Goal: Task Accomplishment & Management: Complete application form

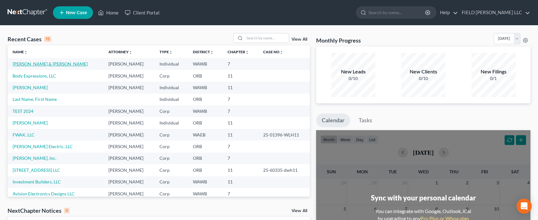
click at [43, 65] on link "[PERSON_NAME] & [PERSON_NAME]" at bounding box center [50, 63] width 75 height 5
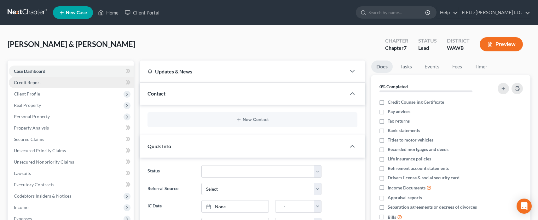
click at [32, 79] on link "Credit Report" at bounding box center [71, 82] width 125 height 11
click at [32, 71] on span "Case Dashboard" at bounding box center [30, 70] width 32 height 5
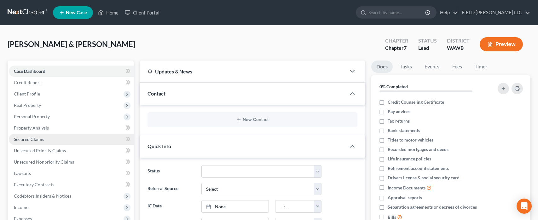
click at [29, 139] on span "Secured Claims" at bounding box center [29, 139] width 30 height 5
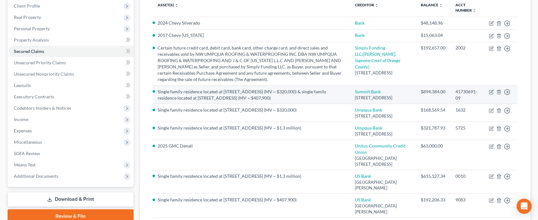
scroll to position [136, 0]
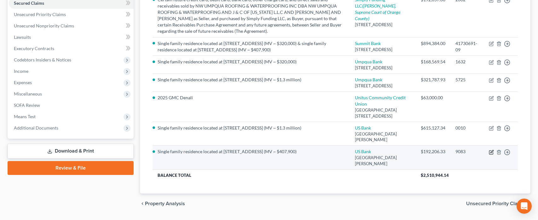
click at [491, 153] on icon "button" at bounding box center [492, 151] width 3 height 3
select select "24"
select select "4"
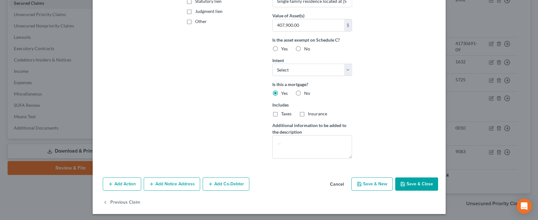
scroll to position [0, 0]
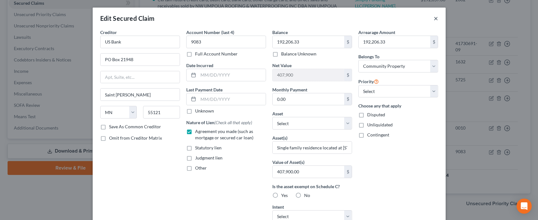
click at [438, 18] on button "×" at bounding box center [436, 19] width 4 height 8
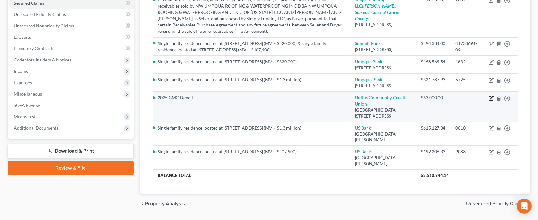
click at [493, 100] on icon "button" at bounding box center [492, 99] width 4 height 4
select select "38"
select select "4"
select select "2"
select select "0"
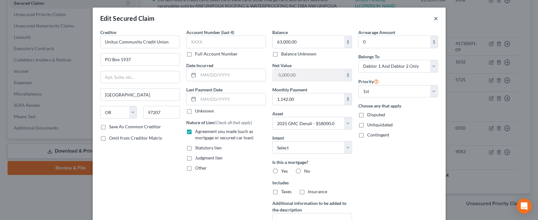
click at [437, 20] on button "×" at bounding box center [436, 19] width 4 height 8
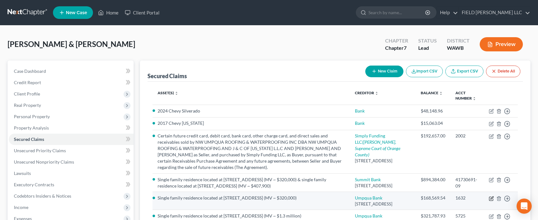
click at [491, 201] on icon "button" at bounding box center [491, 198] width 5 height 5
select select "50"
select select "0"
select select "4"
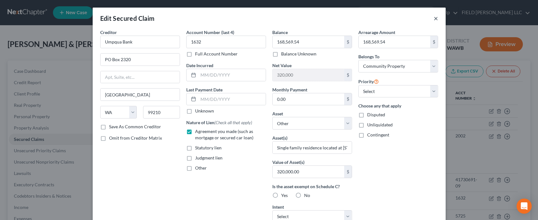
click at [436, 20] on button "×" at bounding box center [436, 19] width 4 height 8
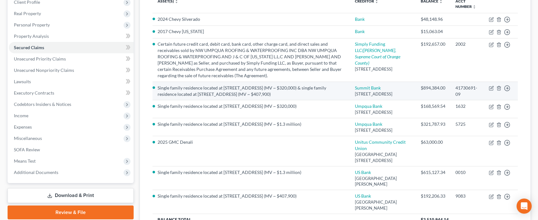
scroll to position [136, 0]
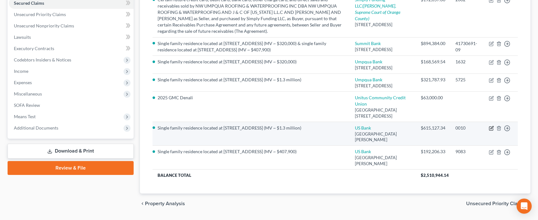
click at [491, 131] on icon "button" at bounding box center [491, 128] width 5 height 5
select select "24"
select select "0"
select select "4"
select select "0"
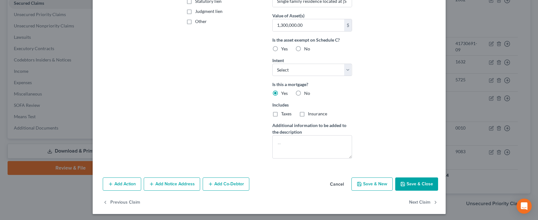
scroll to position [0, 0]
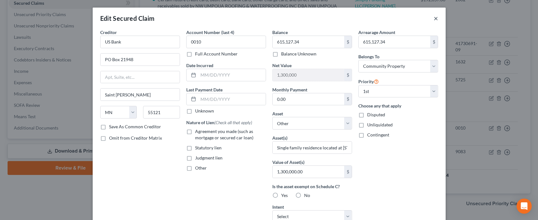
click at [436, 18] on button "×" at bounding box center [436, 19] width 4 height 8
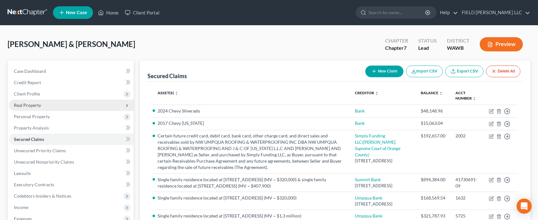
click at [29, 108] on span "Real Property" at bounding box center [27, 105] width 27 height 5
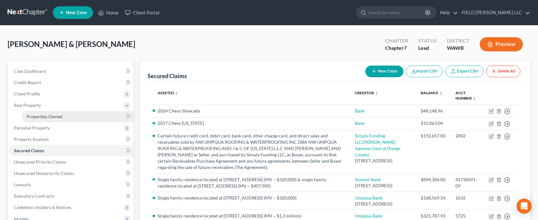
click at [49, 116] on span "Properties Owned" at bounding box center [44, 116] width 36 height 5
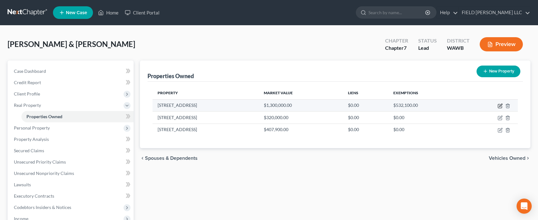
click at [499, 105] on icon "button" at bounding box center [500, 105] width 5 height 5
select select "50"
select select "4"
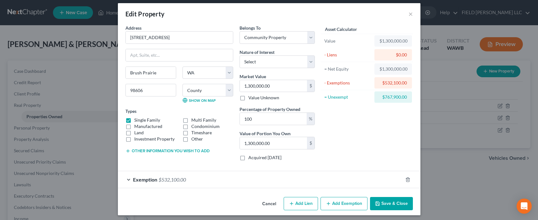
scroll to position [6, 0]
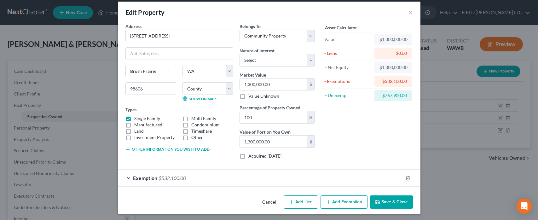
click at [134, 176] on span "Exemption" at bounding box center [145, 178] width 24 height 6
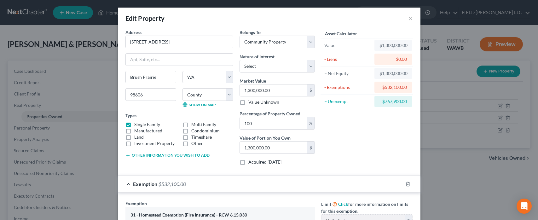
scroll to position [0, 0]
click at [412, 18] on button "×" at bounding box center [411, 19] width 4 height 8
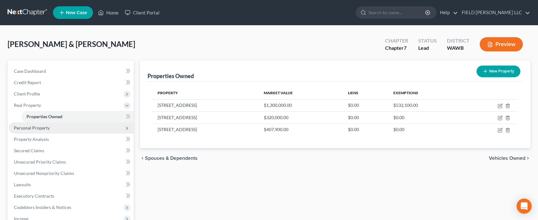
click at [49, 129] on span "Personal Property" at bounding box center [32, 127] width 36 height 5
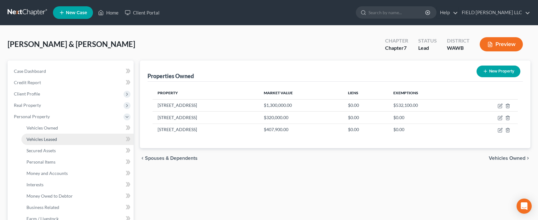
click at [54, 141] on span "Vehicles Leased" at bounding box center [41, 139] width 31 height 5
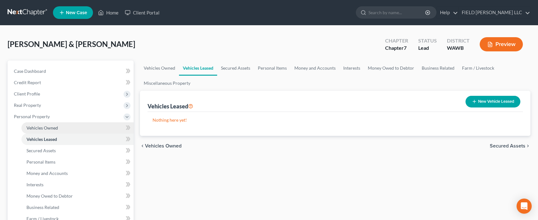
click at [52, 128] on span "Vehicles Owned" at bounding box center [42, 127] width 32 height 5
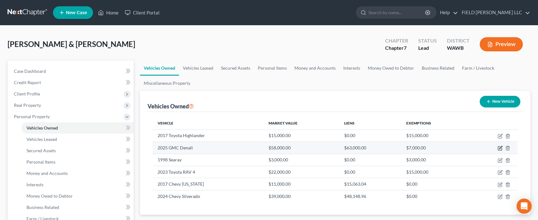
click at [501, 148] on icon "button" at bounding box center [500, 148] width 5 height 5
select select "1"
select select "0"
select select "2"
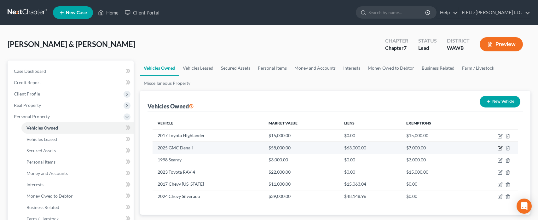
select select "2"
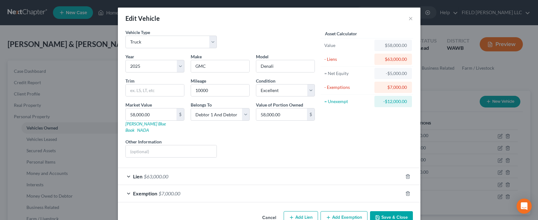
click at [133, 188] on div "Exemption $7,000.00" at bounding box center [260, 193] width 285 height 17
click at [412, 16] on button "×" at bounding box center [411, 19] width 4 height 8
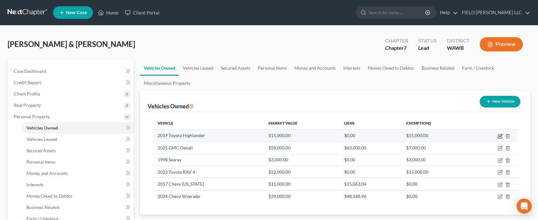
click at [498, 134] on icon "button" at bounding box center [500, 136] width 5 height 5
select select "0"
select select "9"
select select "2"
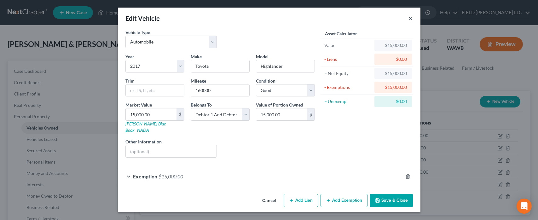
click at [410, 18] on button "×" at bounding box center [411, 19] width 4 height 8
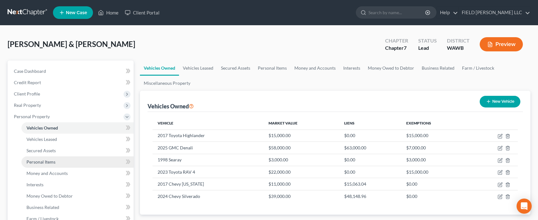
click at [65, 160] on link "Personal Items" at bounding box center [77, 161] width 112 height 11
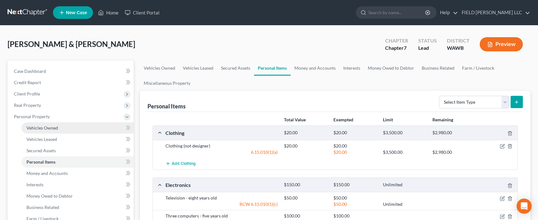
click at [44, 130] on span "Vehicles Owned" at bounding box center [42, 127] width 32 height 5
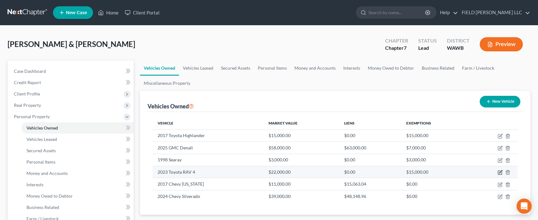
click at [502, 173] on icon "button" at bounding box center [500, 172] width 5 height 5
select select "0"
select select "3"
select select "1"
select select "0"
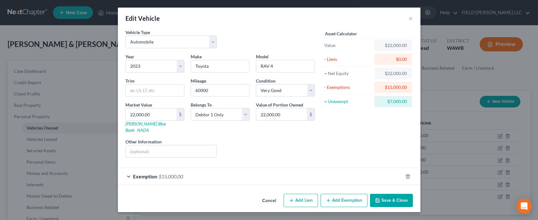
click at [145, 173] on span "Exemption" at bounding box center [145, 176] width 24 height 6
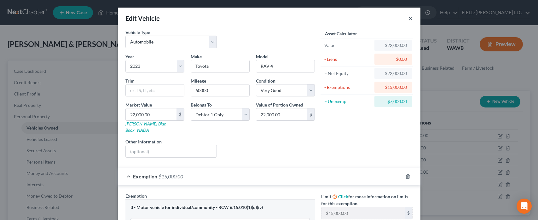
click at [412, 18] on button "×" at bounding box center [411, 19] width 4 height 8
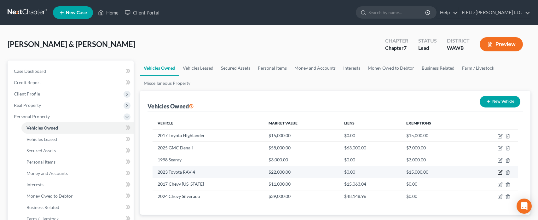
click at [501, 173] on icon "button" at bounding box center [500, 172] width 5 height 5
select select "0"
select select "3"
select select "1"
select select "0"
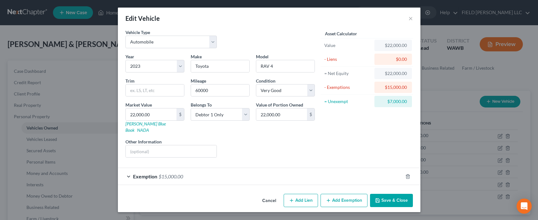
click at [128, 169] on div "Exemption $15,000.00" at bounding box center [260, 176] width 285 height 17
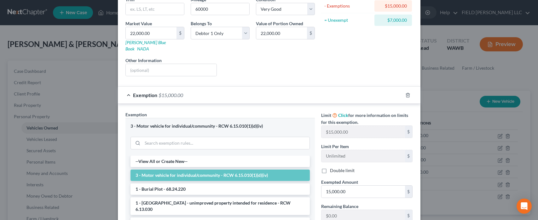
scroll to position [125, 0]
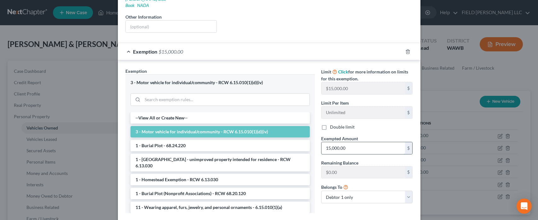
drag, startPoint x: 364, startPoint y: 142, endPoint x: 354, endPoint y: 143, distance: 9.8
click at [354, 143] on input "15,000.00" at bounding box center [364, 148] width 84 height 12
type input "3,250"
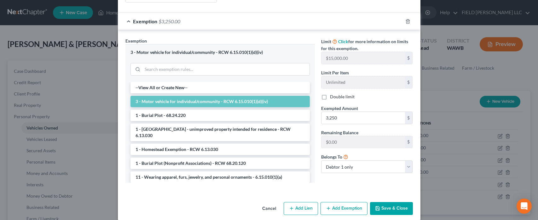
click at [385, 202] on button "Save & Close" at bounding box center [391, 208] width 43 height 13
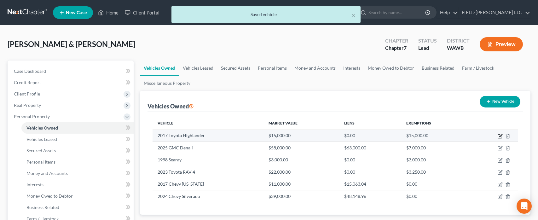
click at [498, 137] on icon "button" at bounding box center [500, 137] width 4 height 4
select select "0"
select select "9"
select select "2"
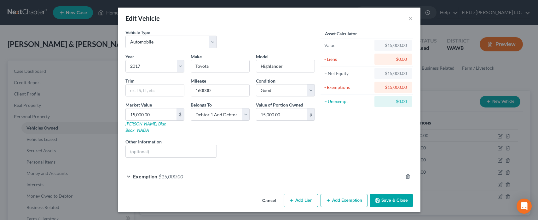
click at [160, 173] on span "$15,000.00" at bounding box center [171, 176] width 25 height 6
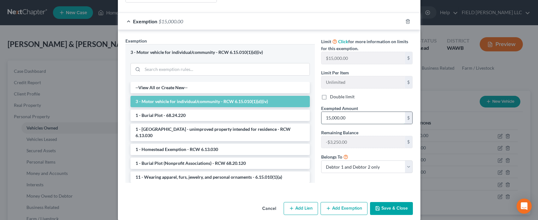
drag, startPoint x: 349, startPoint y: 111, endPoint x: 361, endPoint y: 108, distance: 12.9
click at [361, 112] on input "15,000.00" at bounding box center [364, 118] width 84 height 12
type input "3,250"
click at [393, 202] on button "Save & Close" at bounding box center [391, 208] width 43 height 13
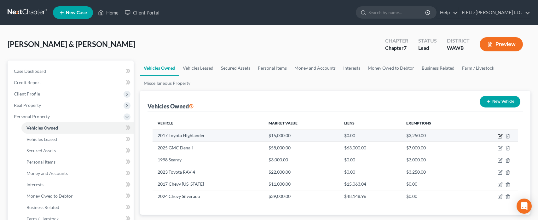
click at [500, 136] on icon "button" at bounding box center [501, 135] width 3 height 3
select select "0"
select select "9"
select select "2"
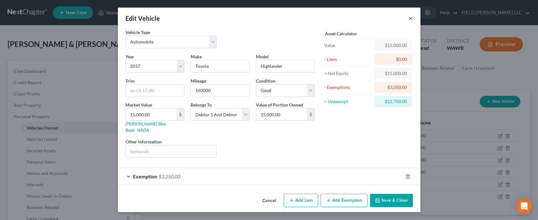
click at [412, 19] on button "×" at bounding box center [411, 19] width 4 height 8
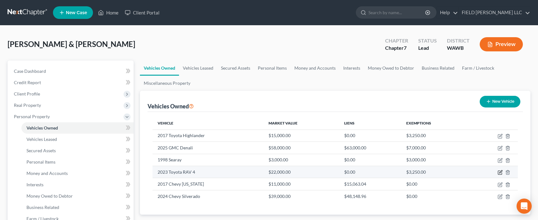
click at [501, 171] on icon "button" at bounding box center [500, 172] width 5 height 5
select select "0"
select select "3"
select select "1"
select select "0"
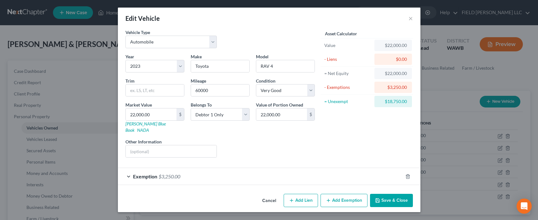
click at [380, 198] on icon "button" at bounding box center [377, 200] width 5 height 5
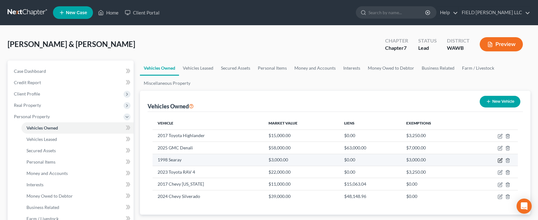
click at [503, 158] on icon "button" at bounding box center [500, 160] width 5 height 5
select select "3"
select select "28"
select select "2"
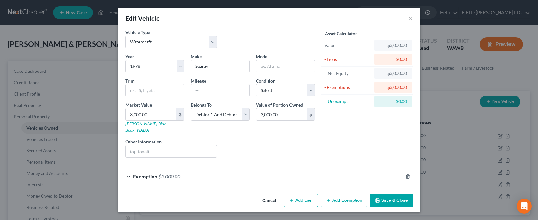
click at [158, 168] on div "Exemption $3,000.00" at bounding box center [260, 176] width 285 height 17
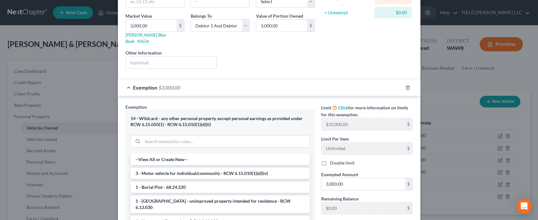
scroll to position [125, 0]
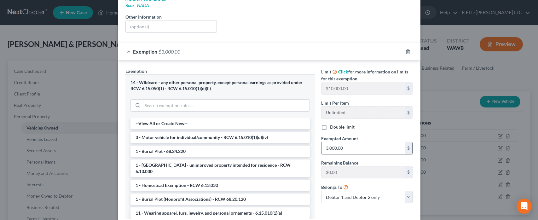
click at [328, 142] on input "3,000.00" at bounding box center [364, 148] width 84 height 12
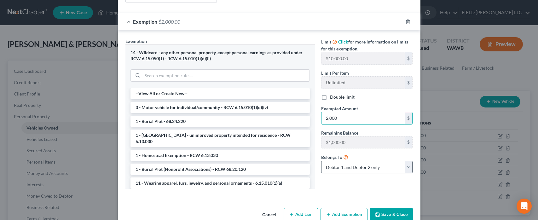
scroll to position [161, 0]
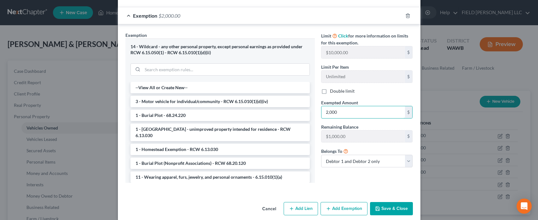
type input "2,000"
click at [387, 202] on button "Save & Close" at bounding box center [391, 208] width 43 height 13
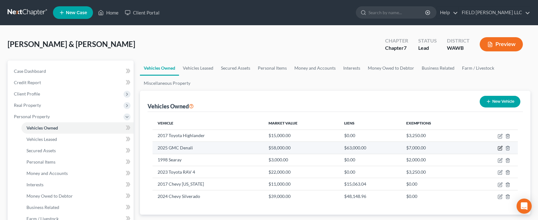
click at [499, 149] on icon "button" at bounding box center [500, 148] width 5 height 5
select select "1"
select select "0"
select select "2"
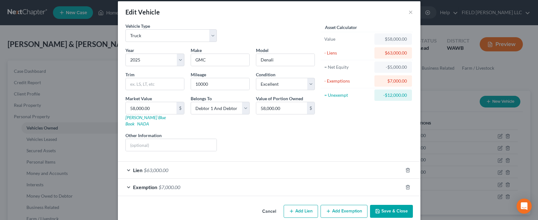
scroll to position [9, 0]
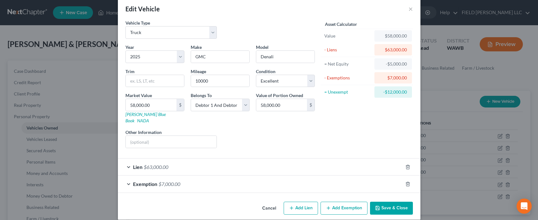
click at [158, 177] on div "Exemption $7,000.00" at bounding box center [260, 184] width 285 height 17
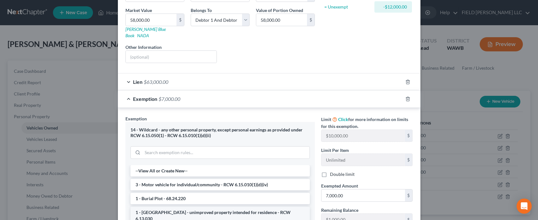
scroll to position [134, 0]
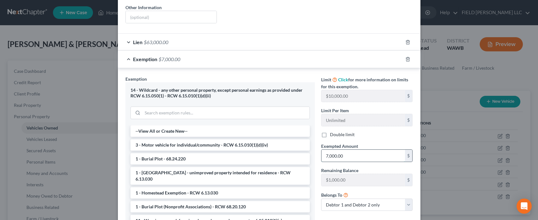
click at [328, 150] on input "7,000.00" at bounding box center [364, 156] width 84 height 12
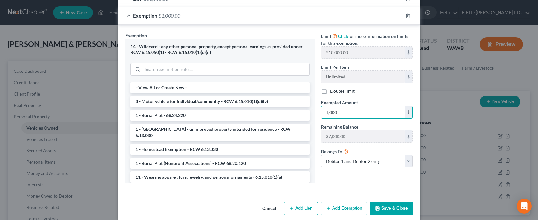
type input "1,000"
click at [394, 202] on button "Save & Close" at bounding box center [391, 208] width 43 height 13
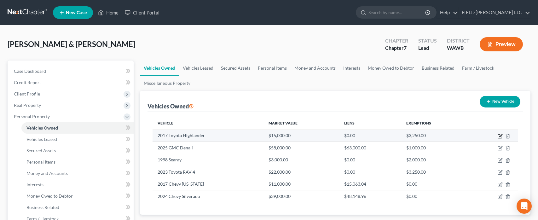
click at [500, 138] on icon "button" at bounding box center [500, 137] width 4 height 4
select select "0"
select select "9"
select select "2"
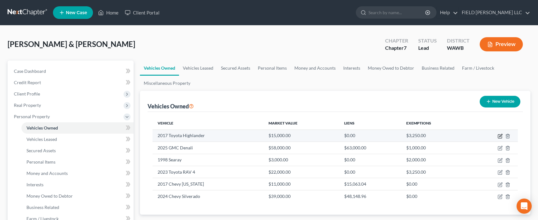
select select "2"
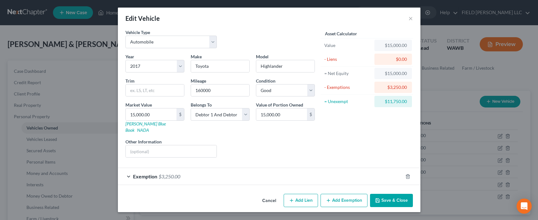
click at [128, 168] on div "Exemption $3,250.00" at bounding box center [260, 176] width 285 height 17
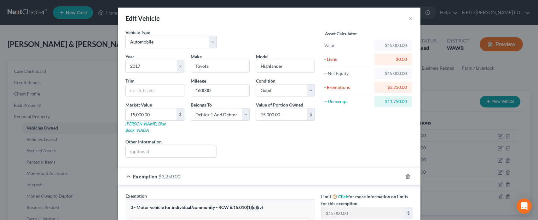
scroll to position [125, 0]
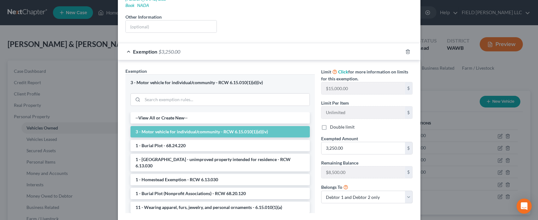
click at [223, 126] on li "3 - Motor vehicle for individual/community - RCW 6.15.010(1)(d)(iv)" at bounding box center [220, 131] width 179 height 11
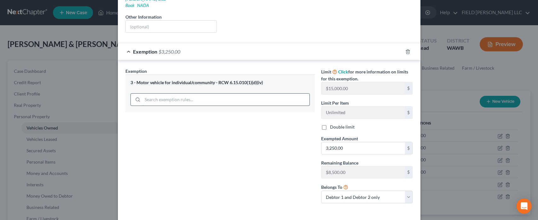
click at [207, 95] on input "search" at bounding box center [226, 100] width 167 height 12
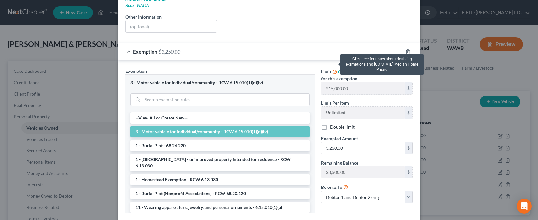
click at [334, 68] on icon at bounding box center [334, 71] width 5 height 6
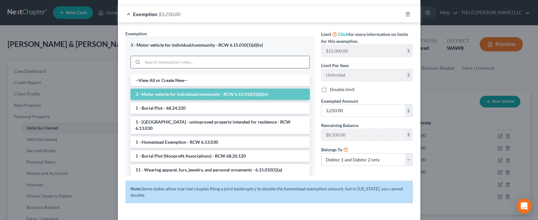
scroll to position [183, 0]
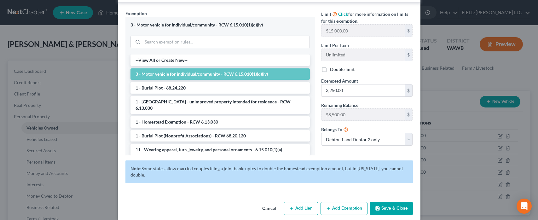
click at [383, 203] on button "Save & Close" at bounding box center [391, 208] width 43 height 13
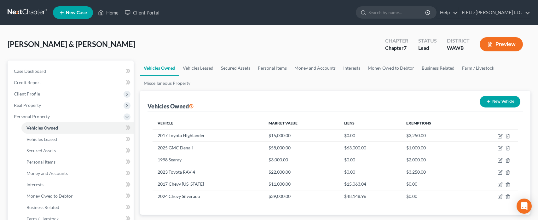
click at [494, 42] on button "Preview" at bounding box center [501, 44] width 43 height 14
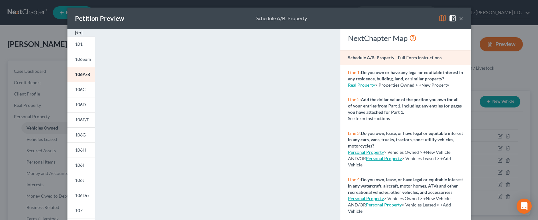
click at [524, 74] on div "Petition Preview Schedule A/B: Property × 101 106Sum 106A/B 106C 106D 106E/F 10…" at bounding box center [269, 110] width 538 height 220
